Goal: Task Accomplishment & Management: Use online tool/utility

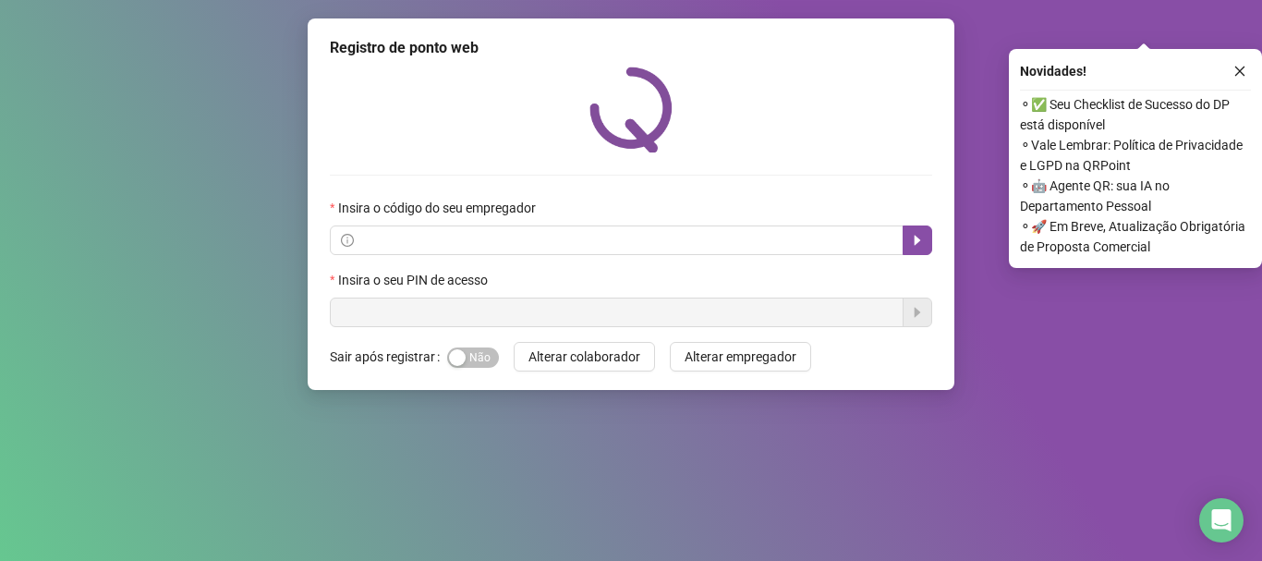
click at [1239, 71] on icon "close" at bounding box center [1239, 71] width 13 height 13
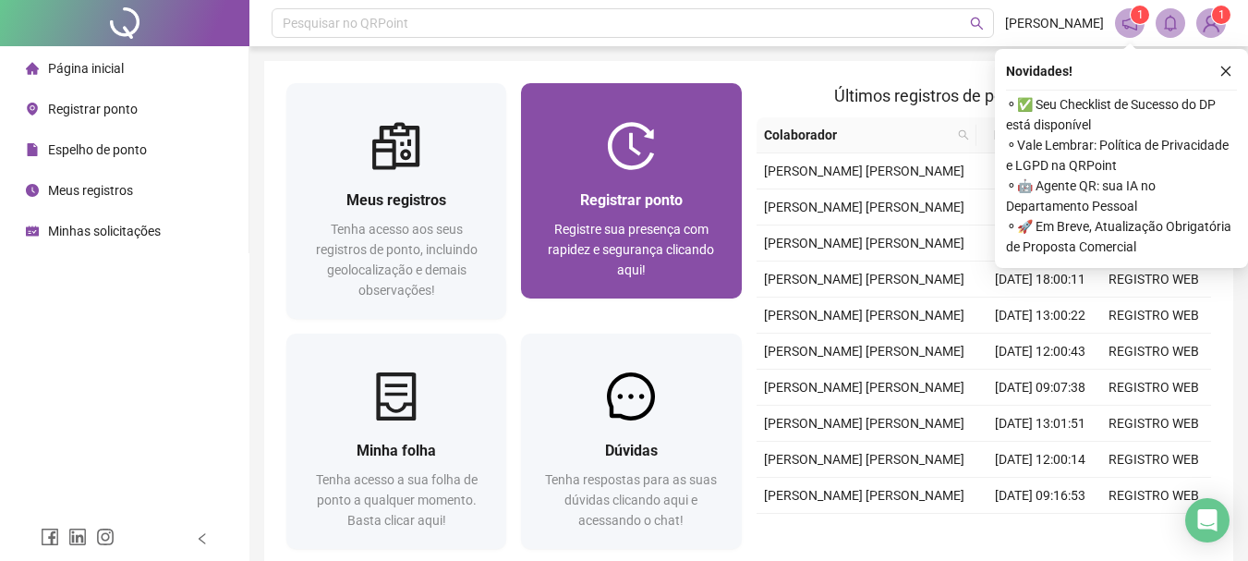
click at [573, 202] on div "Registrar ponto" at bounding box center [631, 199] width 176 height 23
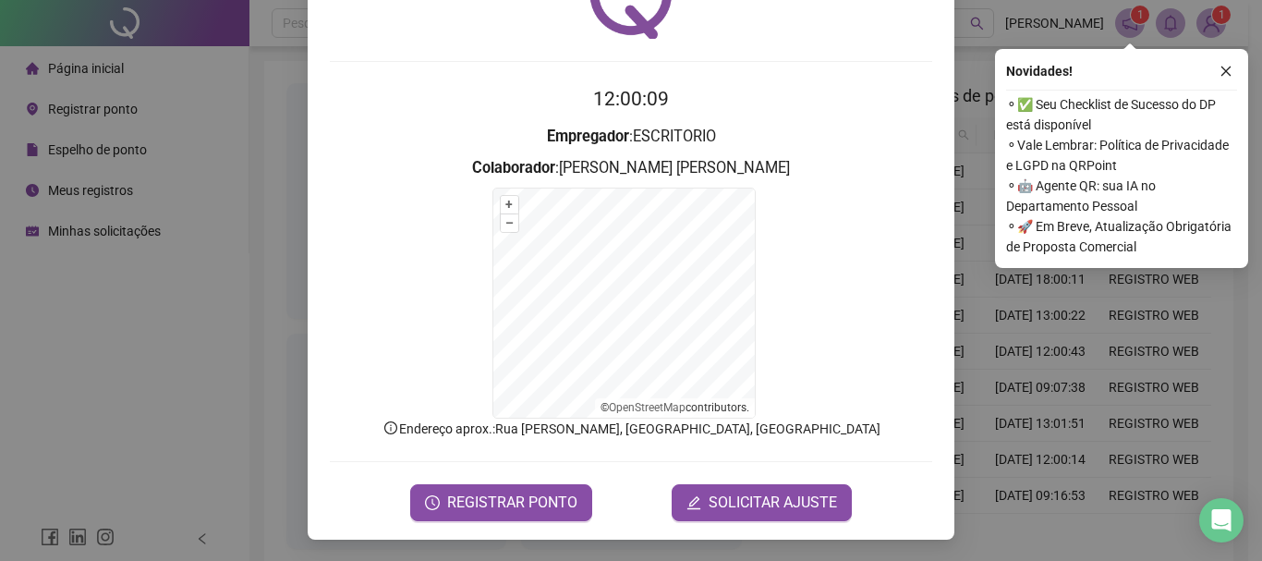
scroll to position [115, 0]
click at [500, 485] on button "REGISTRAR PONTO" at bounding box center [501, 501] width 182 height 37
